Goal: Complete application form

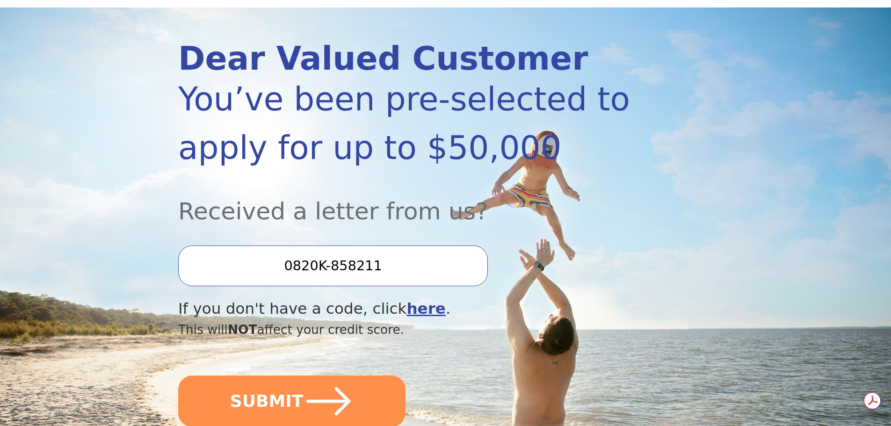
scroll to position [234, 0]
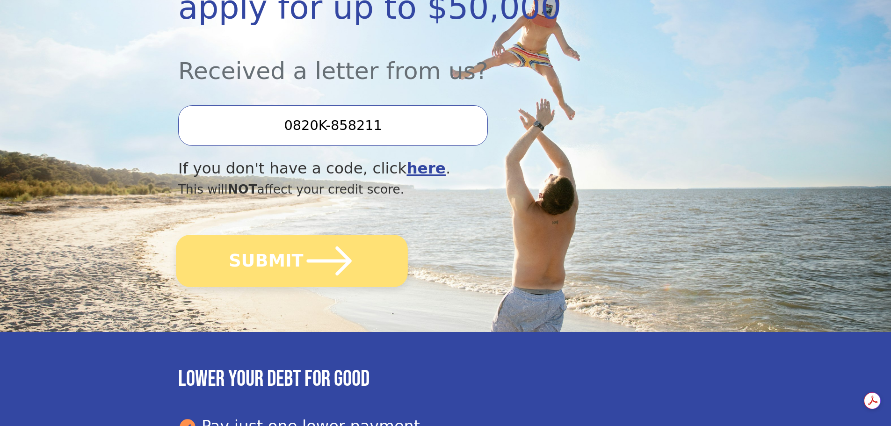
click at [333, 254] on icon "submit" at bounding box center [328, 260] width 51 height 51
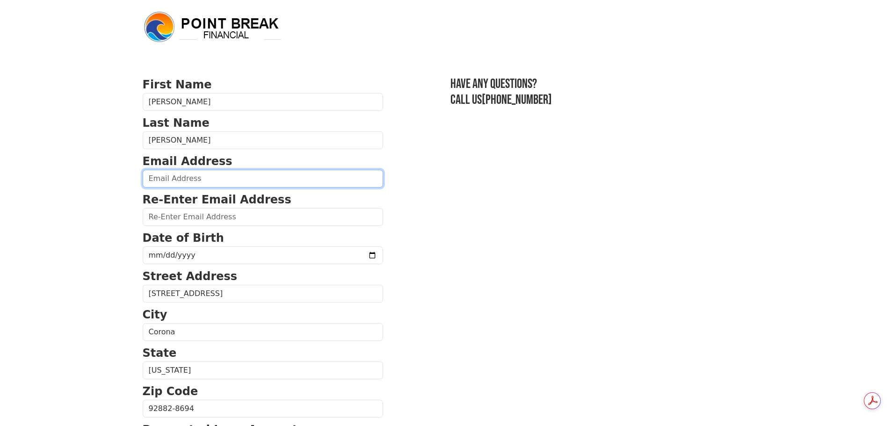
click at [179, 178] on input "email" at bounding box center [263, 179] width 240 height 18
type input "[EMAIL_ADDRESS][DOMAIN_NAME]"
type input "[PHONE_NUMBER]"
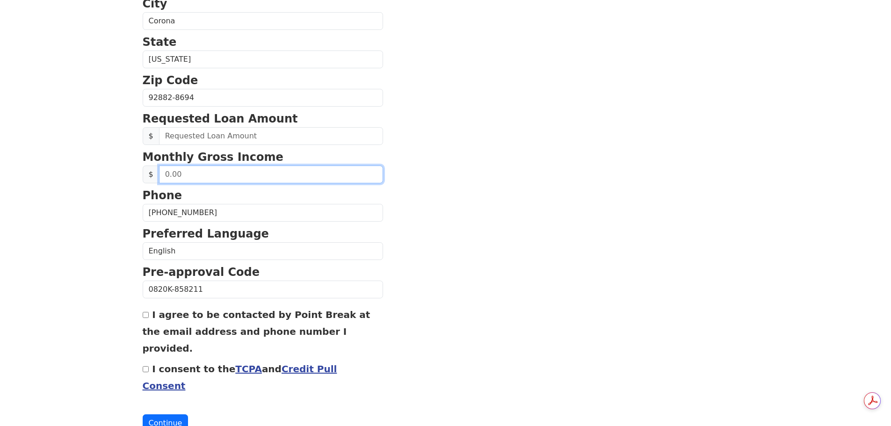
click at [205, 177] on input "text" at bounding box center [271, 174] width 224 height 18
type input "150,000.00"
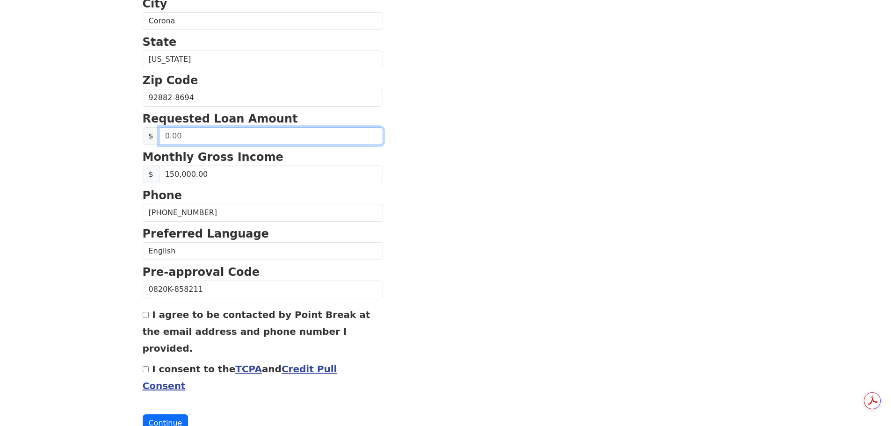
click at [251, 142] on input "text" at bounding box center [271, 136] width 224 height 18
type input "30,000.00"
click at [150, 315] on div "I agree to be contacted by Point Break at the email address and phone number I …" at bounding box center [263, 331] width 240 height 50
click at [146, 319] on div "I agree to be contacted by Point Break at the email address and phone number I …" at bounding box center [263, 331] width 240 height 50
click at [147, 317] on input "I agree to be contacted by Point Break at the email address and phone number I …" at bounding box center [146, 315] width 6 height 6
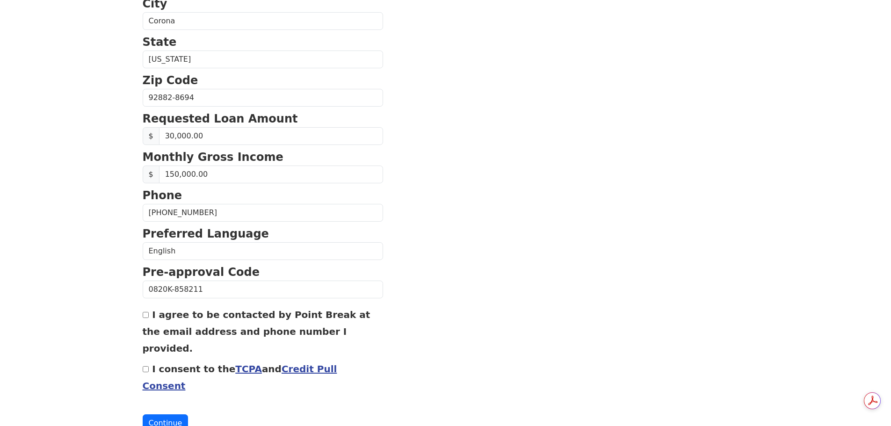
checkbox input "true"
click at [145, 366] on input "I consent to the TCPA and Credit Pull Consent" at bounding box center [146, 369] width 6 height 6
checkbox input "true"
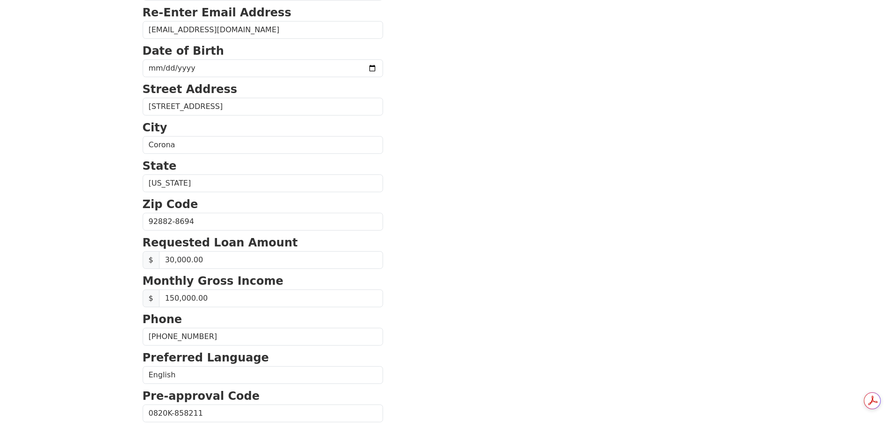
scroll to position [318, 0]
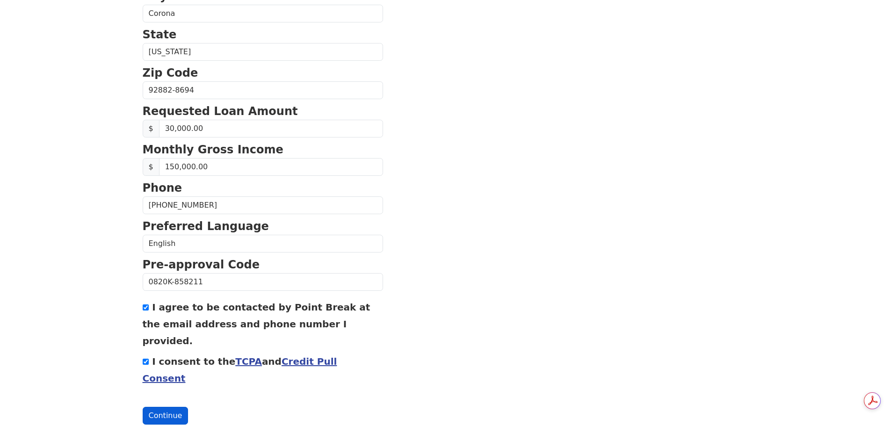
click at [168, 407] on button "Continue" at bounding box center [166, 416] width 46 height 18
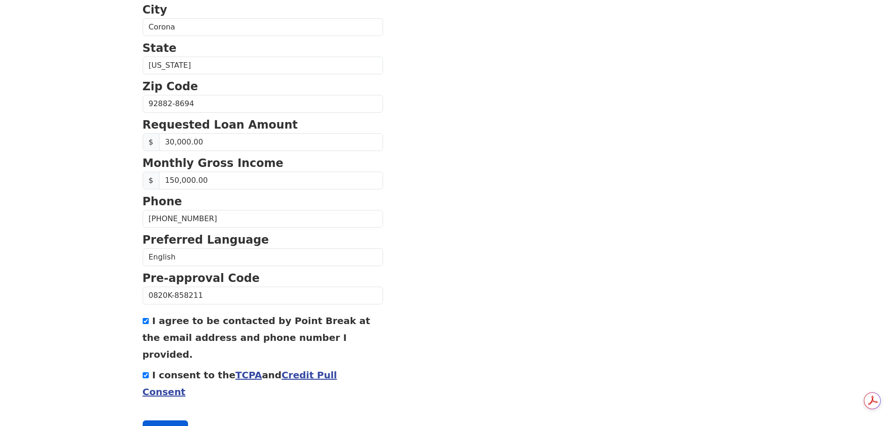
scroll to position [332, 0]
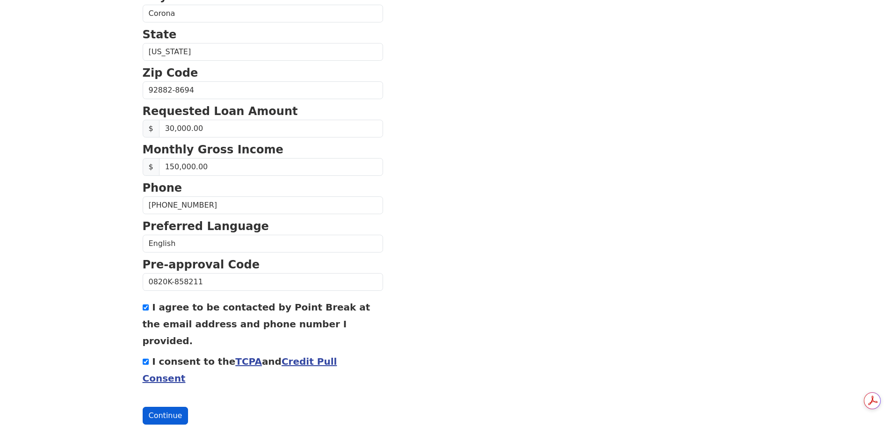
click at [168, 407] on button "Continue" at bounding box center [166, 416] width 46 height 18
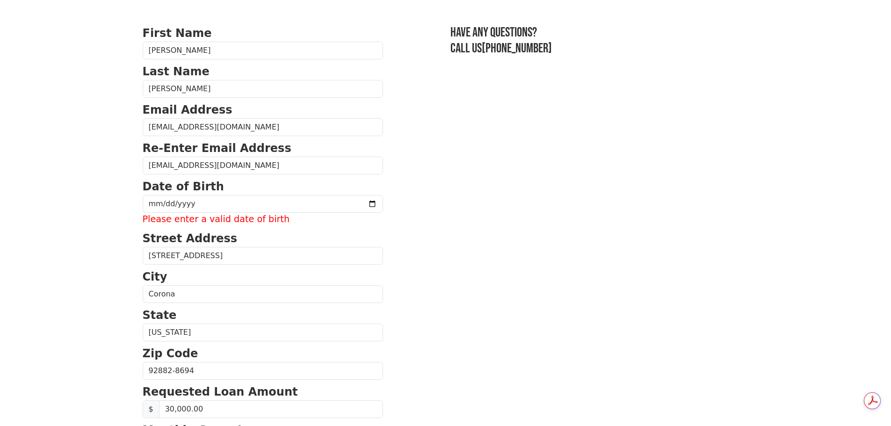
scroll to position [0, 0]
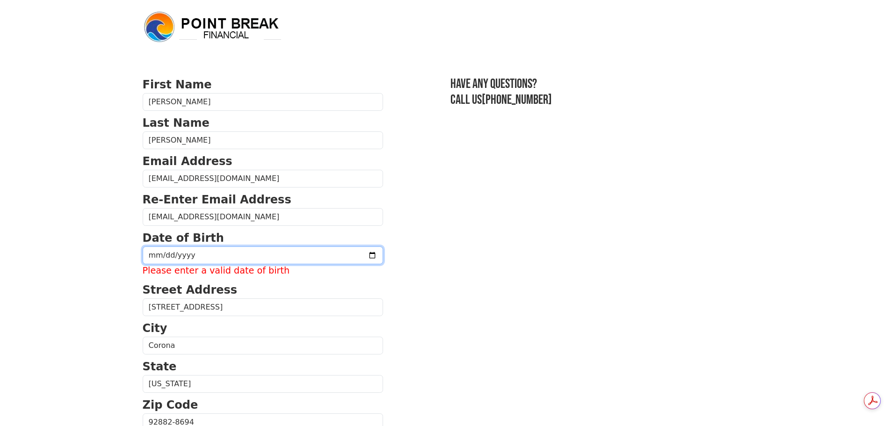
click at [160, 254] on input "date" at bounding box center [263, 255] width 240 height 18
type input "1973-06-28"
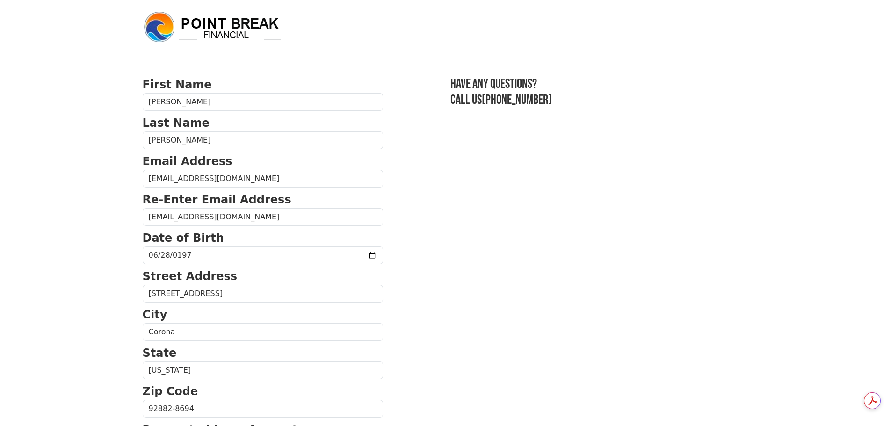
click at [483, 360] on section "First Name William Last Name Lee Email Address billylee1888@gmail.com Re-Enter …" at bounding box center [446, 409] width 606 height 667
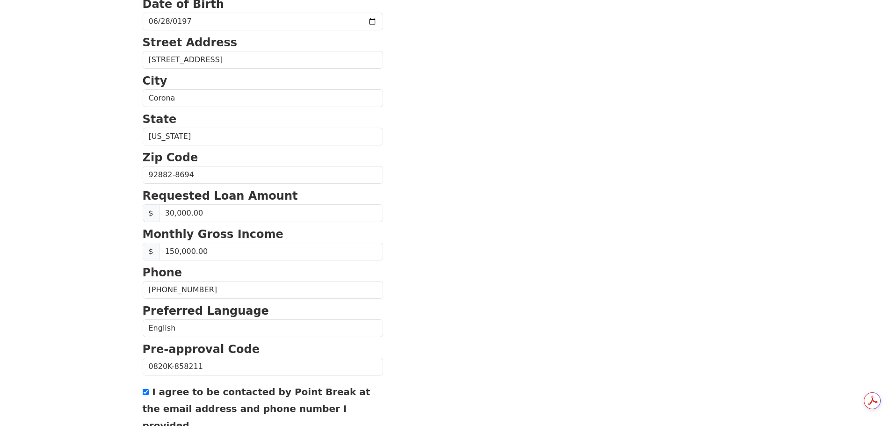
scroll to position [318, 0]
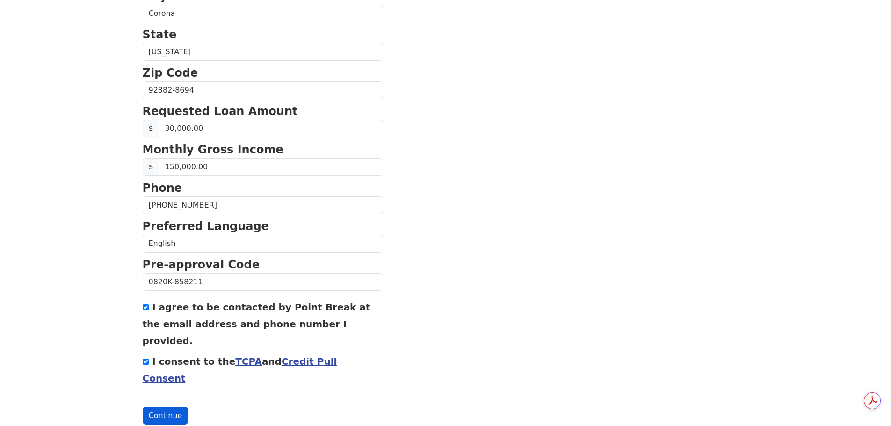
click at [163, 407] on button "Continue" at bounding box center [166, 416] width 46 height 18
